Goal: Check status: Check status

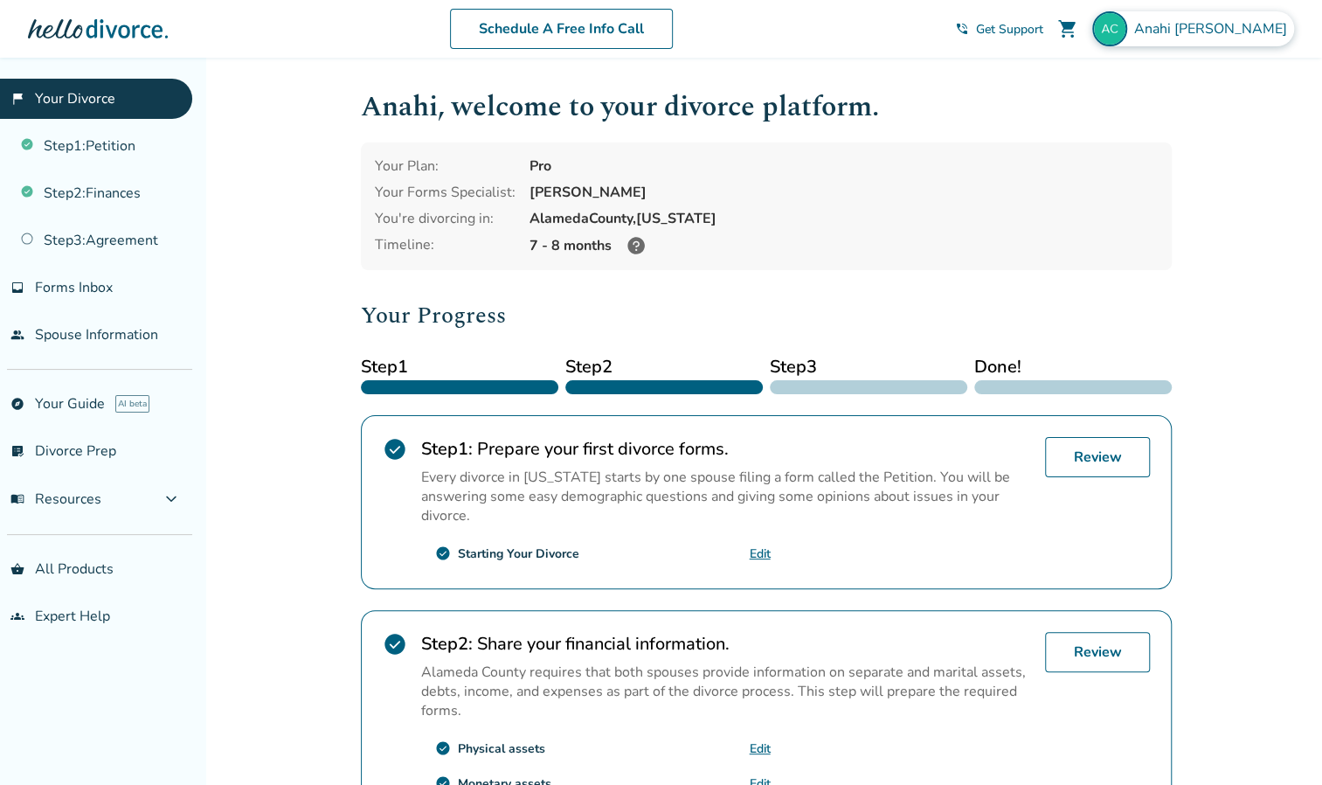
click at [1188, 28] on div "Anahi Coleman" at bounding box center [1193, 28] width 202 height 35
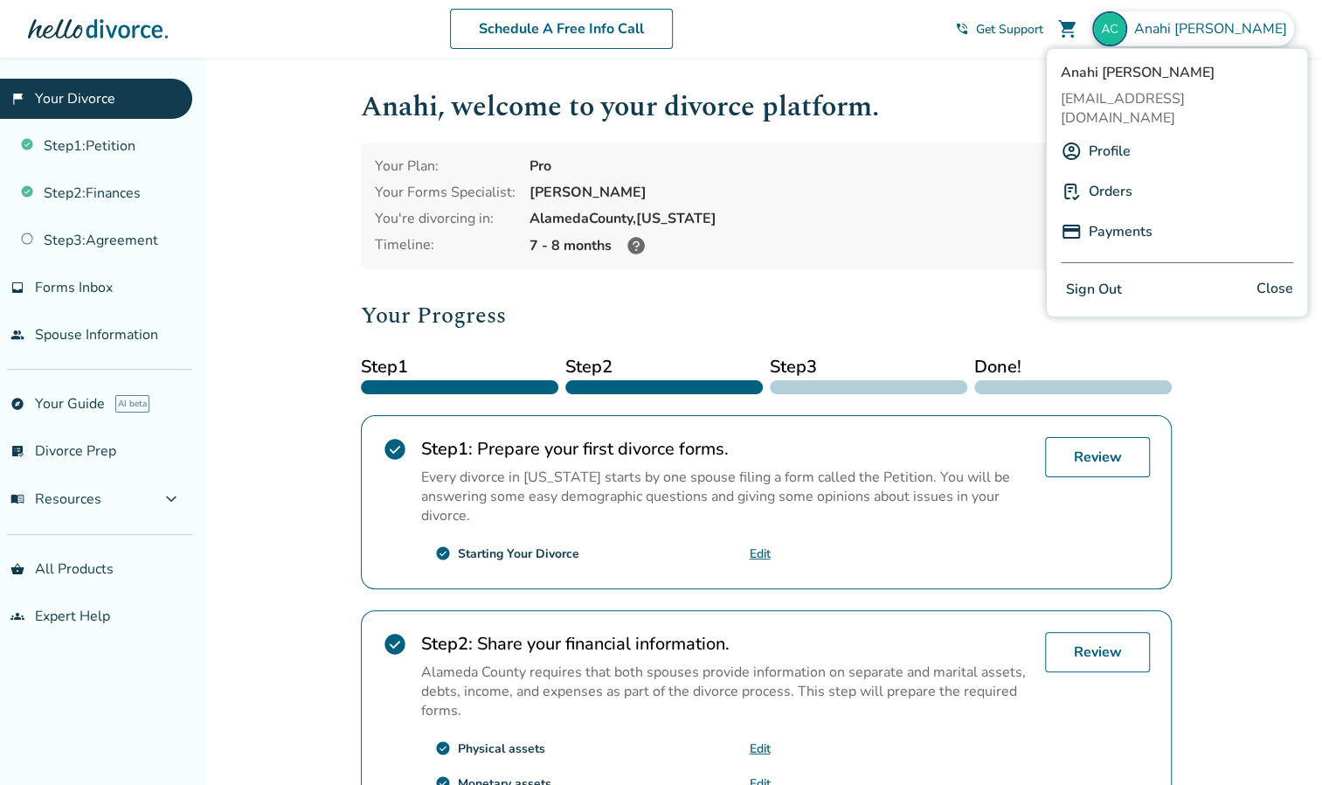
click at [1114, 215] on link "Payments" at bounding box center [1121, 231] width 64 height 33
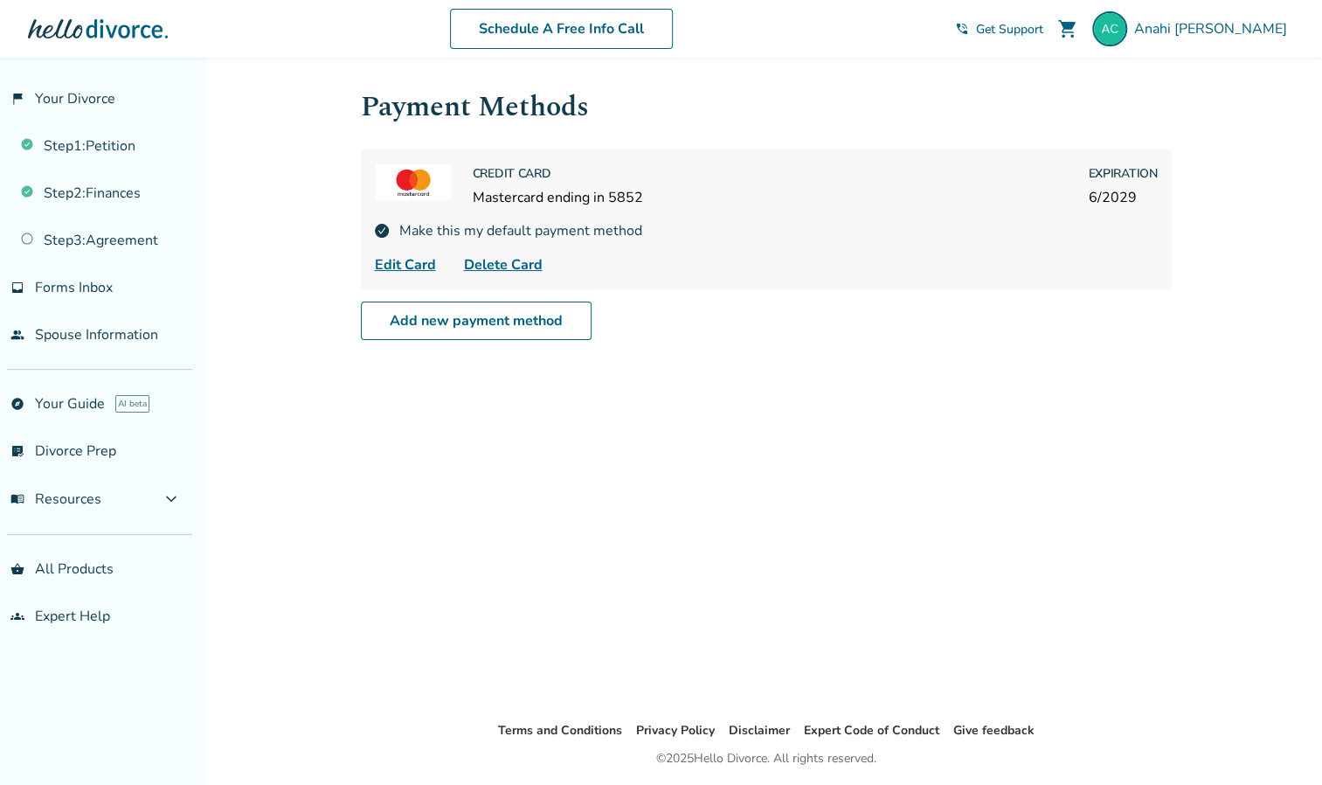
click at [837, 496] on div "Payment Methods Credit Card Mastercard ending in 5852 Expiration 6 / 2029 Make …" at bounding box center [766, 389] width 839 height 662
click at [1188, 27] on div "Anahi Coleman" at bounding box center [1193, 28] width 202 height 35
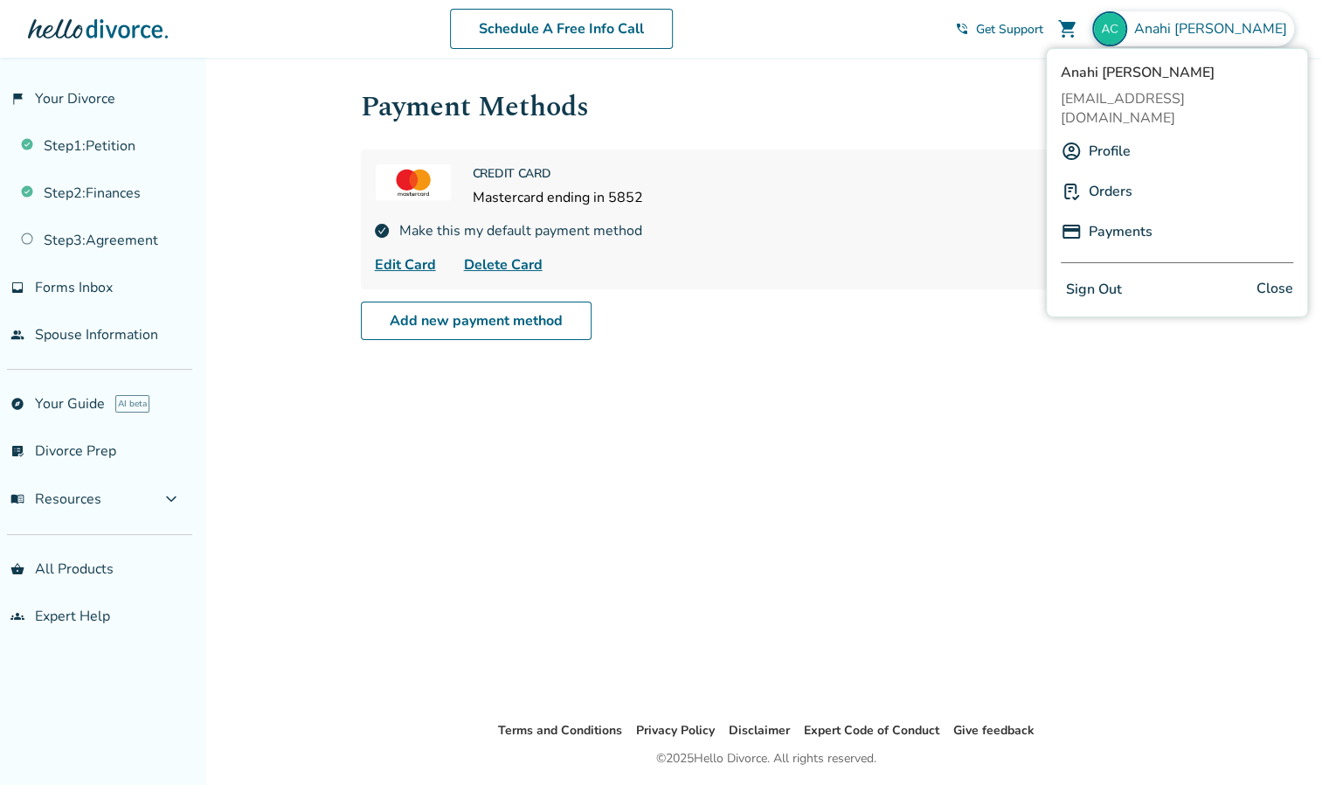
click at [1106, 175] on link "Orders" at bounding box center [1111, 191] width 44 height 33
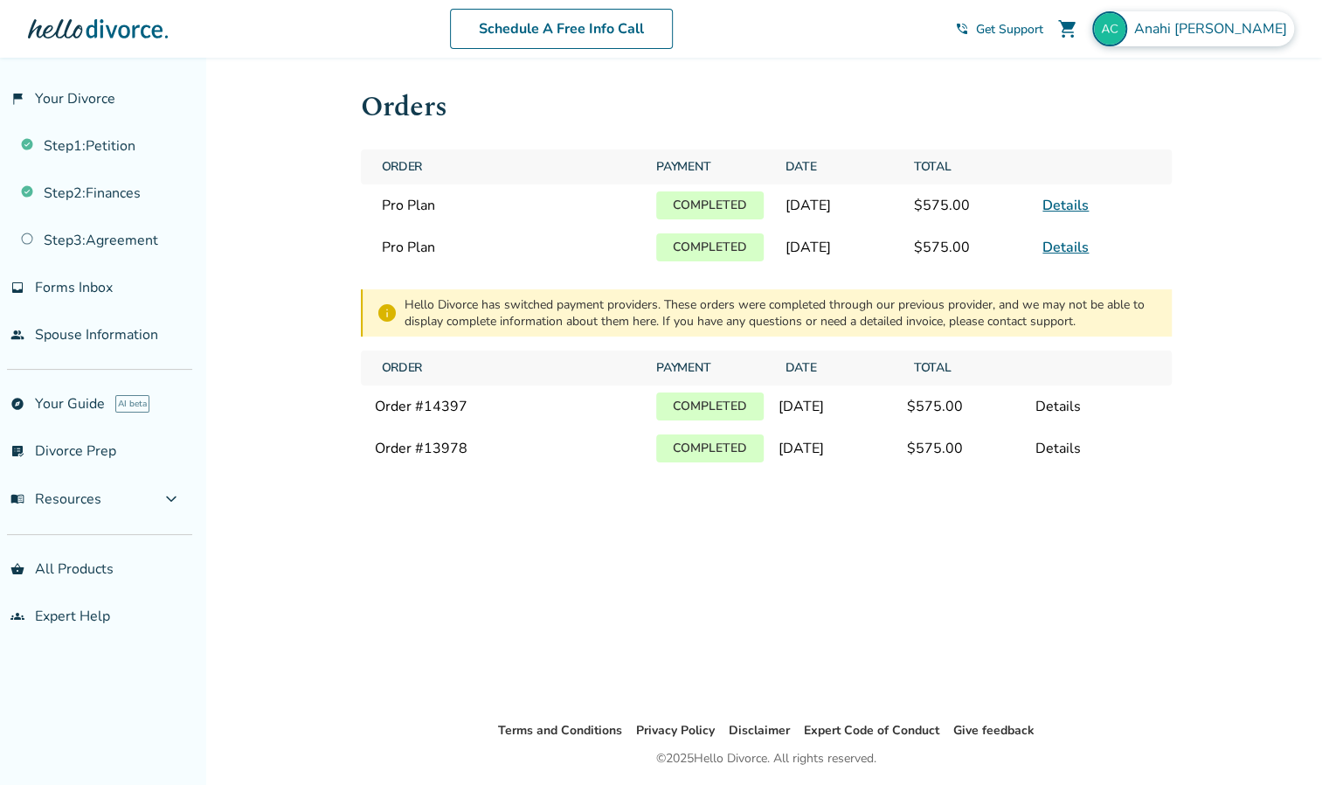
click at [1205, 38] on span "Anahi Coleman" at bounding box center [1214, 28] width 160 height 19
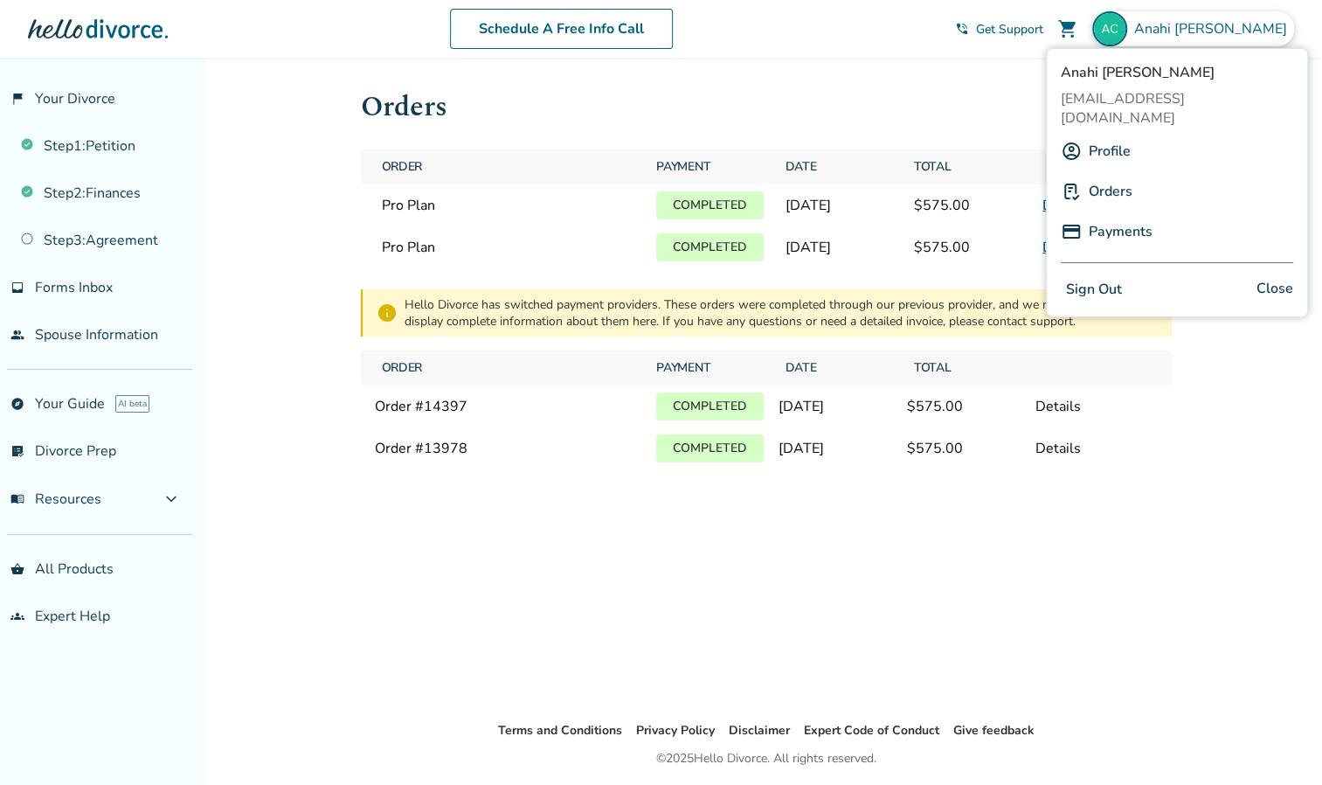
scroll to position [58, 0]
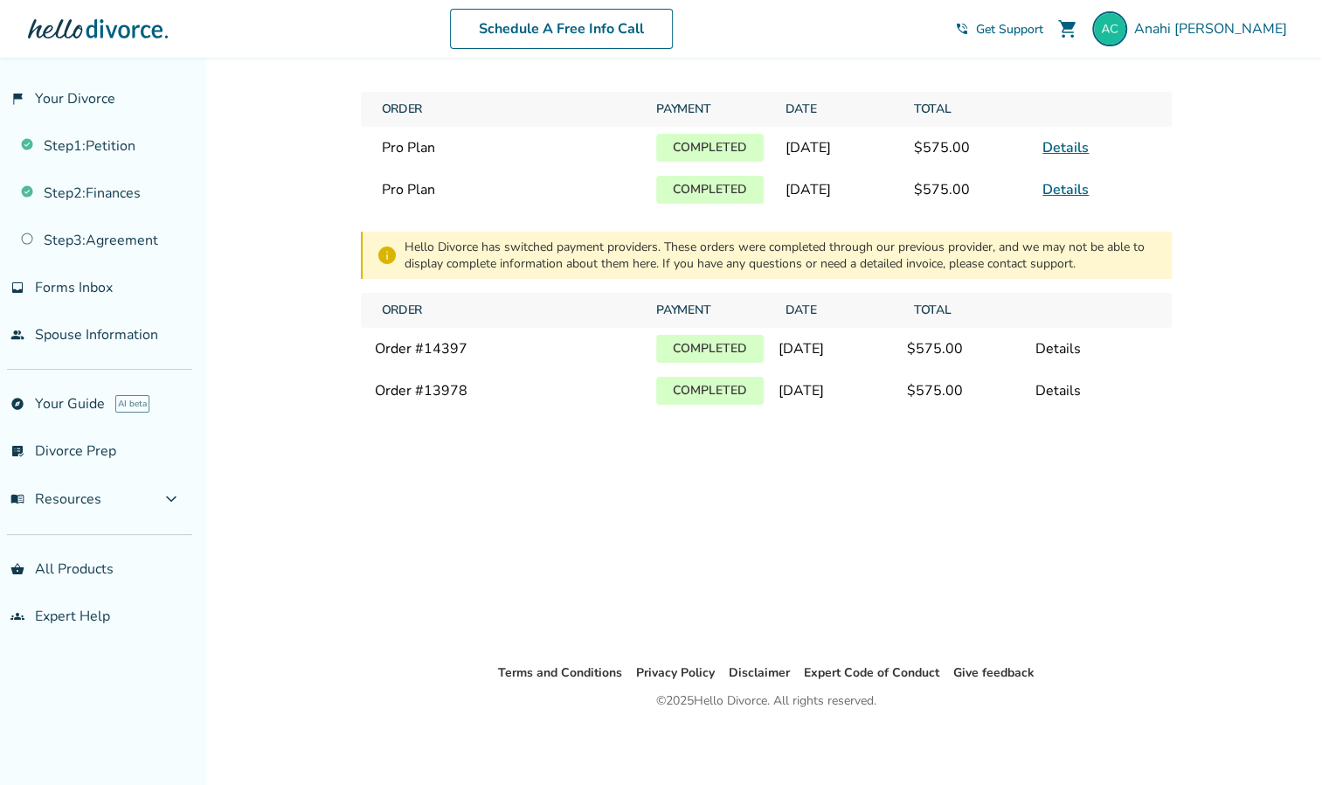
click at [693, 516] on div "Orders Order Payment Date Total Pro Plan Completed August 20, 2025 $575.00 Deta…" at bounding box center [766, 331] width 839 height 662
click at [621, 534] on div "Orders Order Payment Date Total Pro Plan Completed August 20, 2025 $575.00 Deta…" at bounding box center [766, 331] width 839 height 662
click at [789, 585] on div "Orders Order Payment Date Total Pro Plan Completed August 20, 2025 $575.00 Deta…" at bounding box center [766, 331] width 839 height 662
click at [1112, 204] on span "Details" at bounding box center [1096, 189] width 121 height 33
click at [98, 191] on link "Step 2 : Finances" at bounding box center [96, 193] width 192 height 40
